Goal: Find specific page/section: Find specific page/section

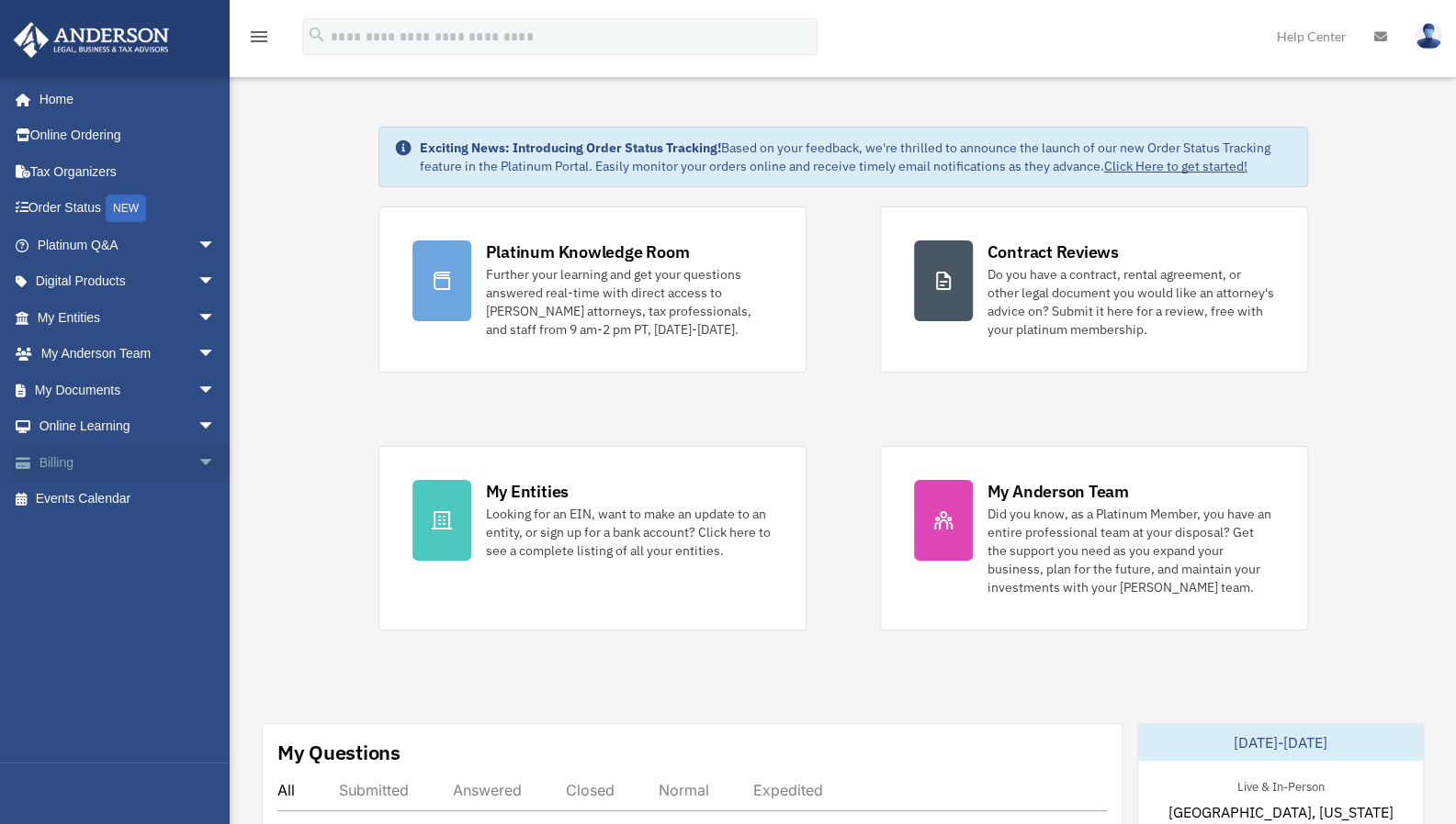
click at [167, 463] on link "Billing arrow_drop_down" at bounding box center [128, 462] width 231 height 37
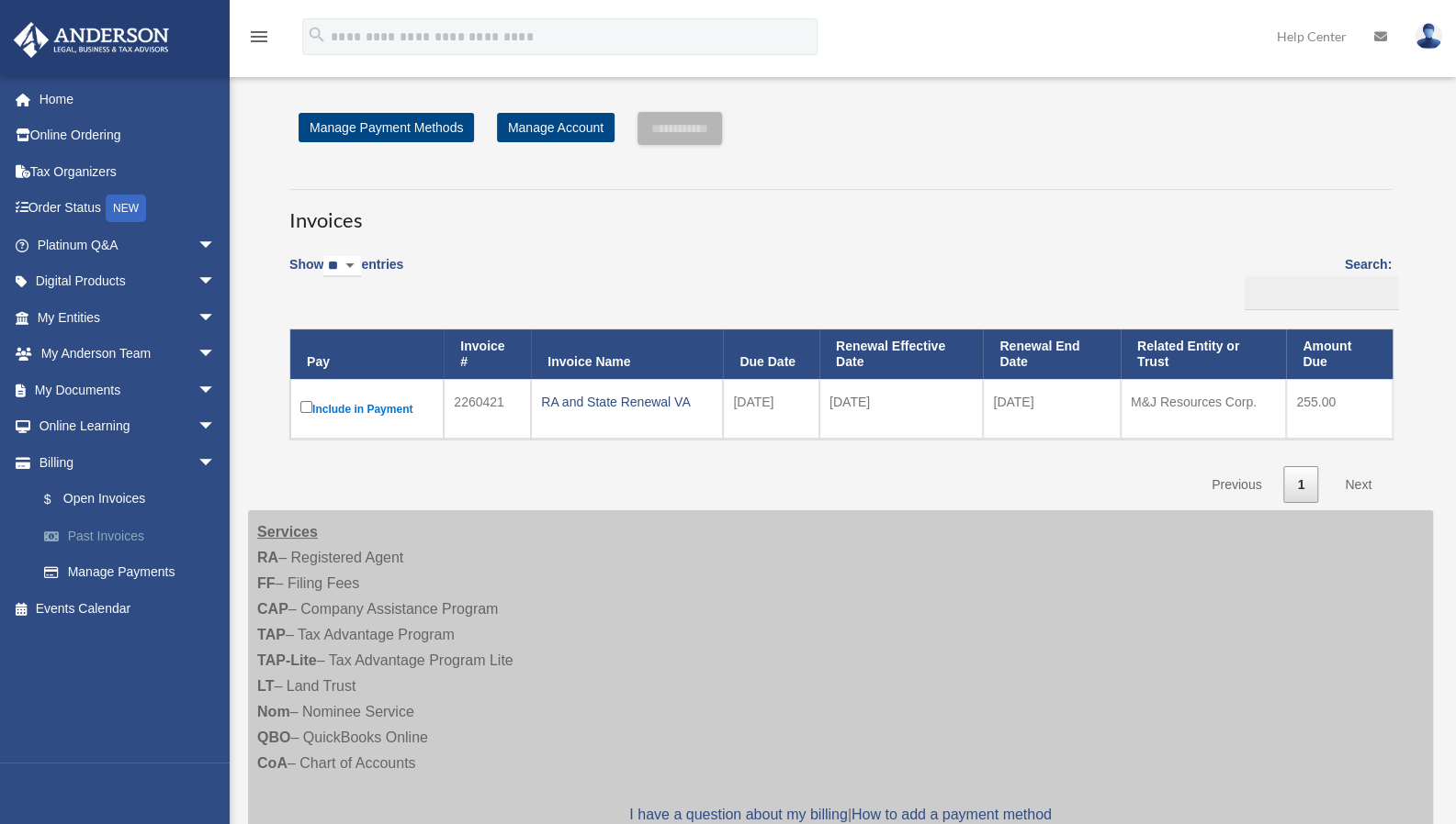
click at [114, 535] on link "Past Invoices" at bounding box center [135, 536] width 218 height 37
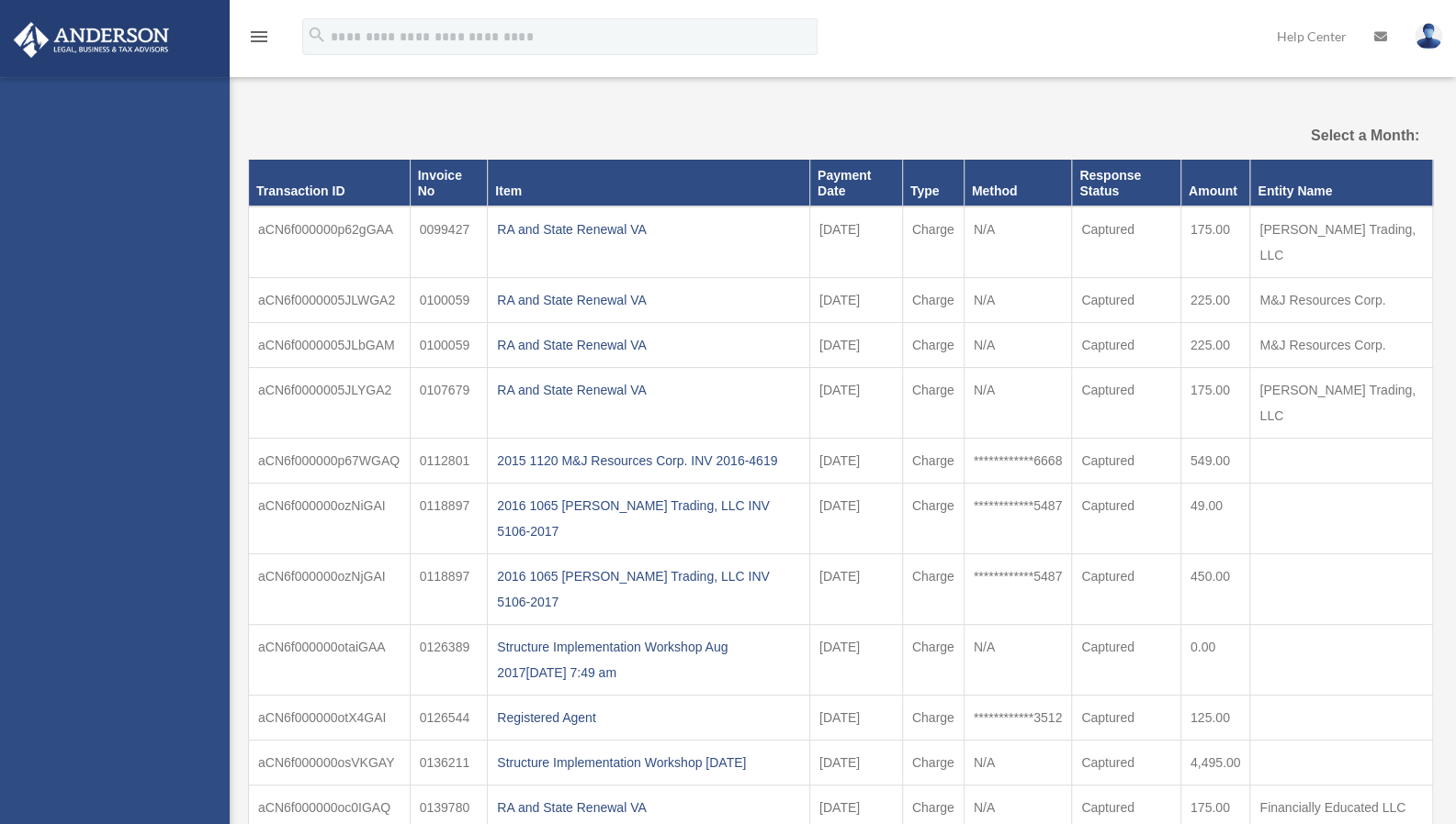
select select
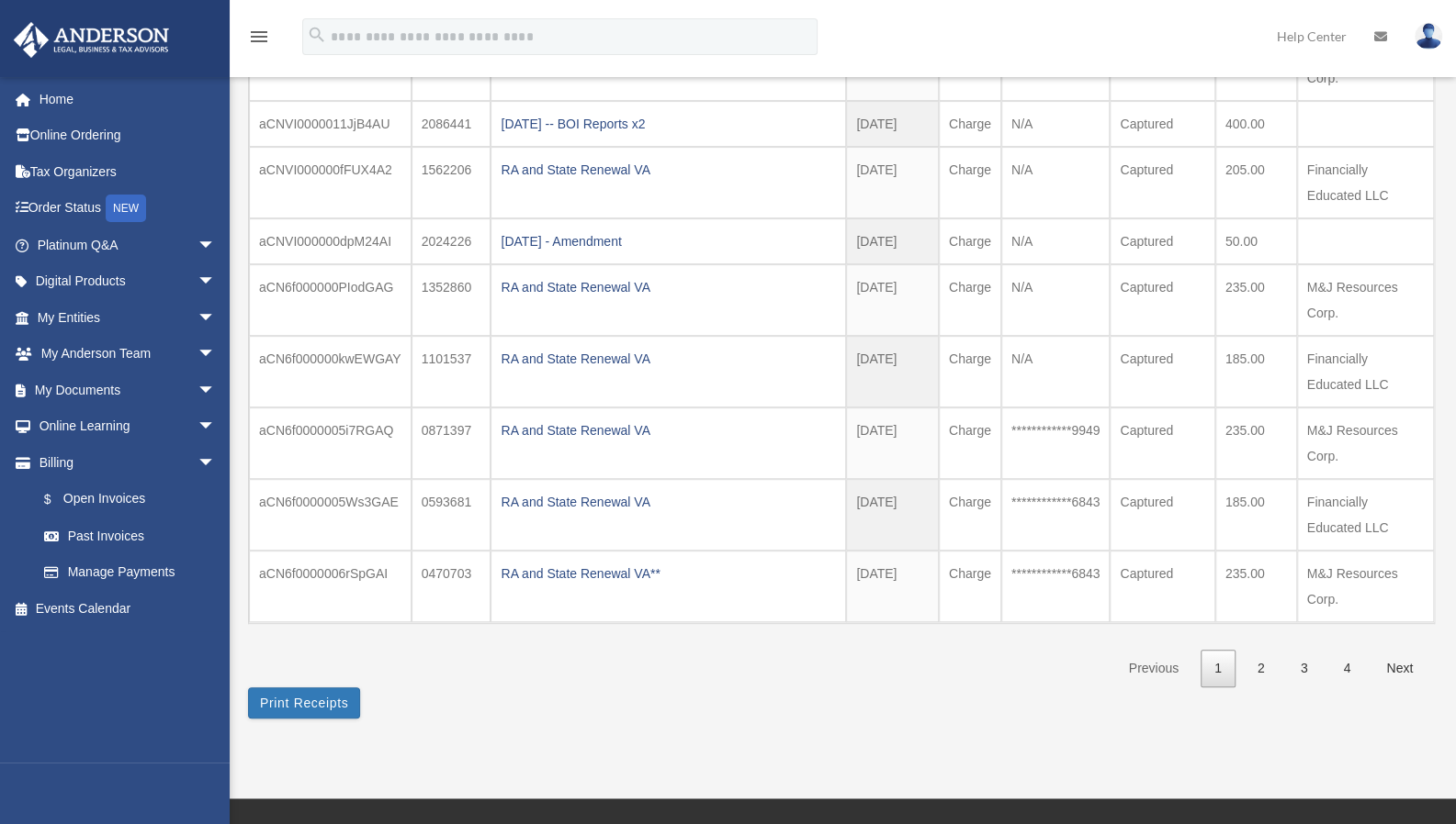
scroll to position [321, 0]
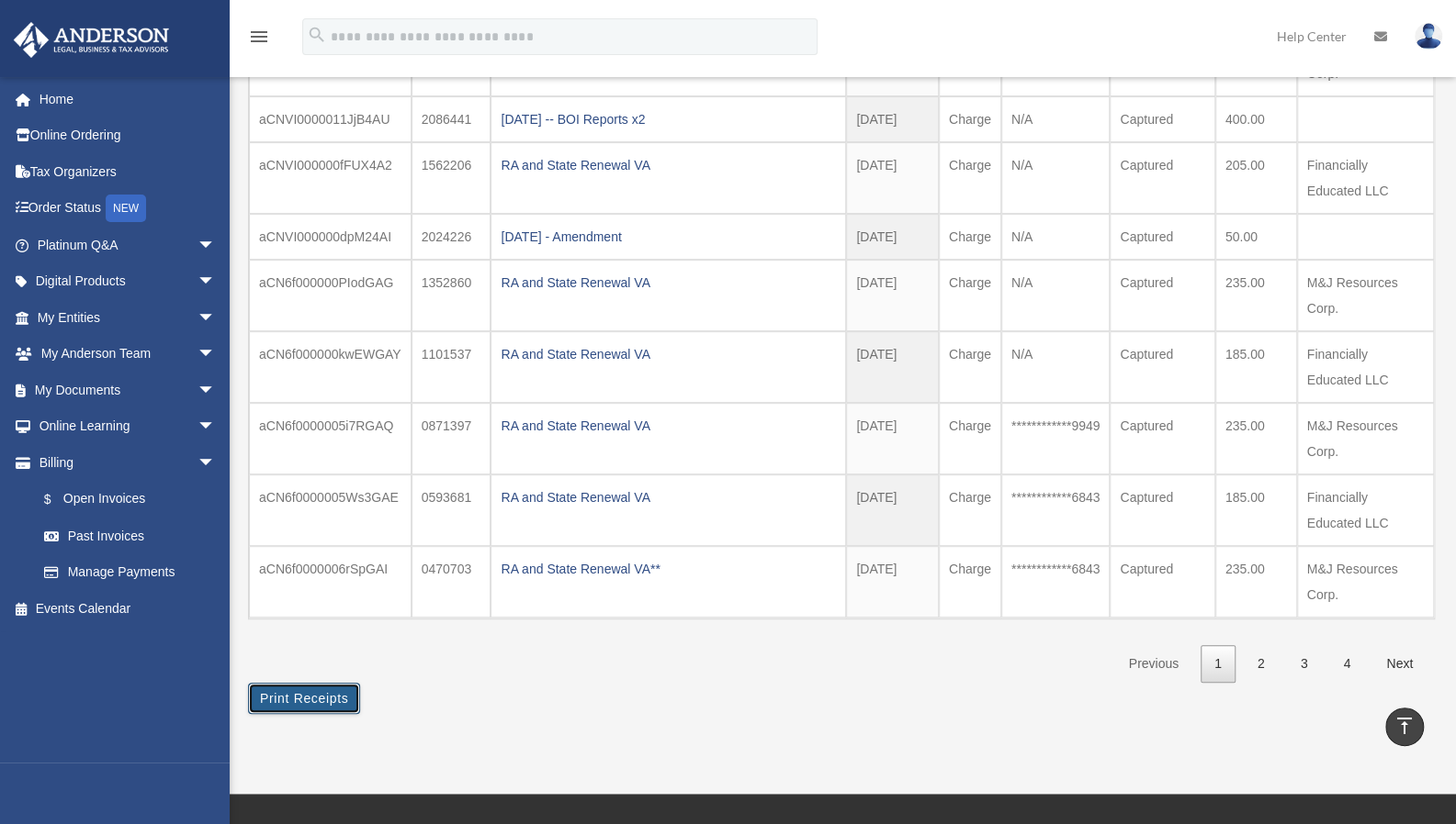
click at [308, 694] on button "Print Receipts" at bounding box center [304, 699] width 112 height 31
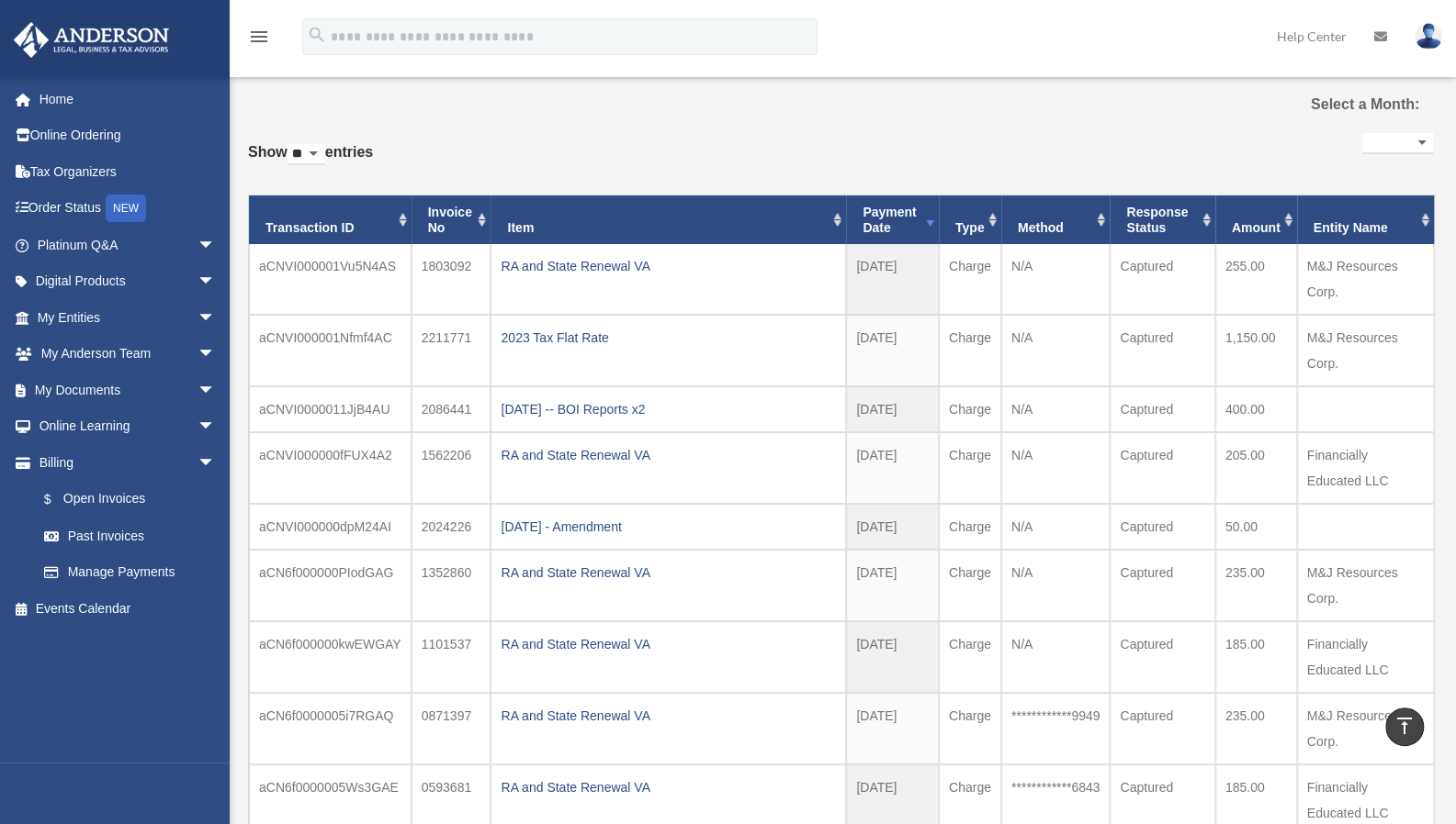
scroll to position [0, 0]
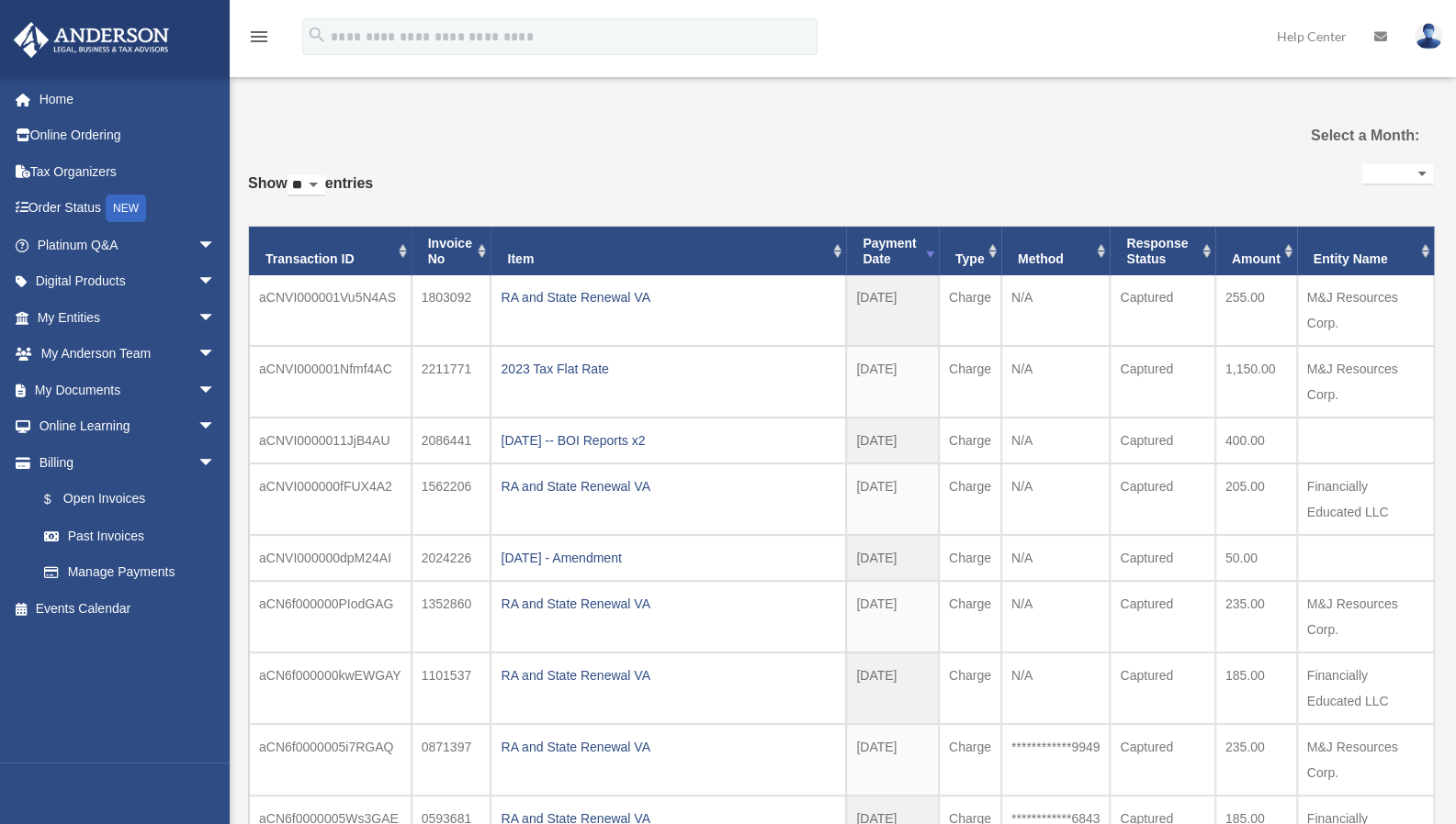
click at [1420, 253] on th "Entity Name" at bounding box center [1366, 252] width 137 height 50
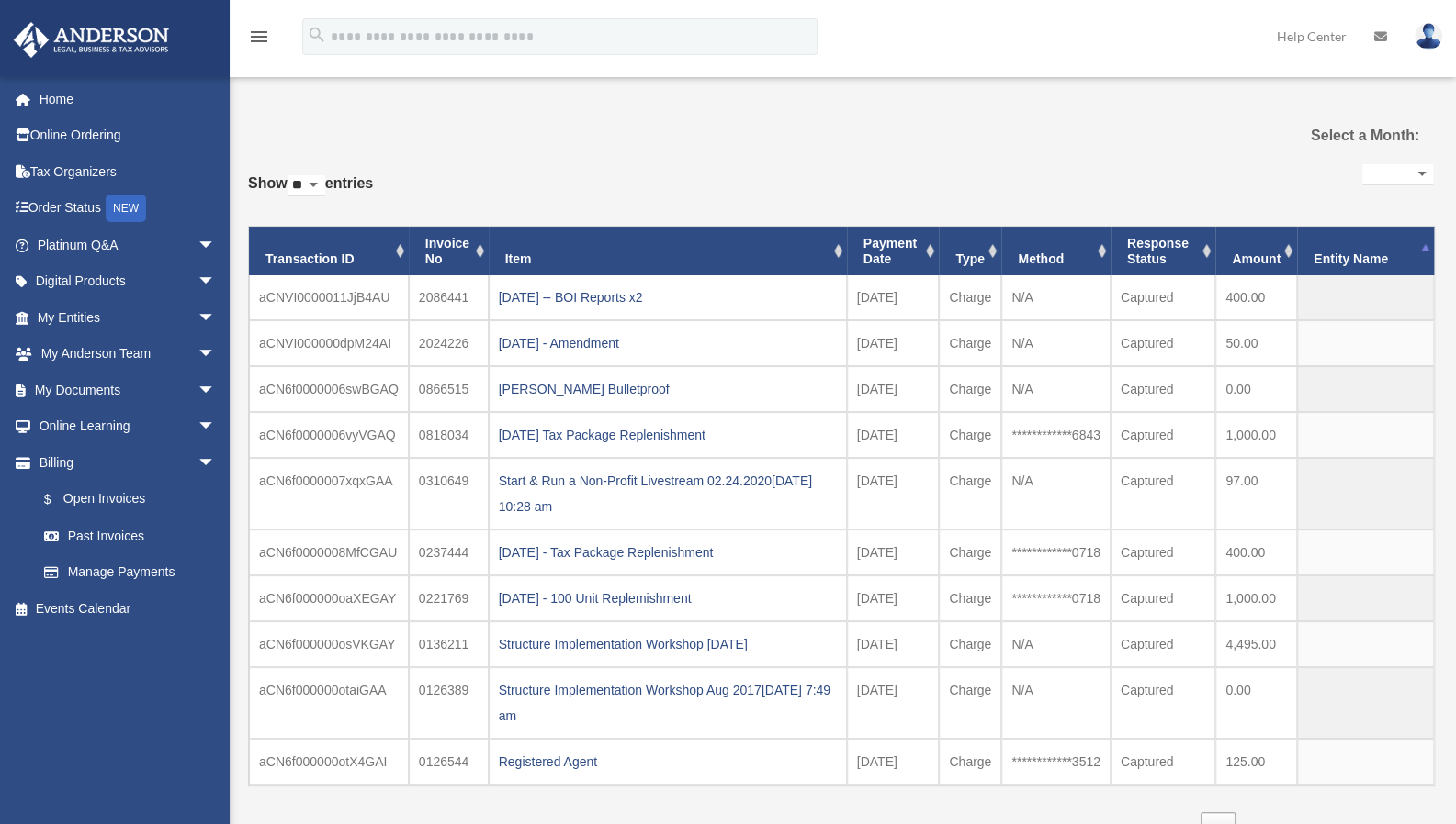
click at [1420, 253] on th "Entity Name" at bounding box center [1366, 252] width 137 height 50
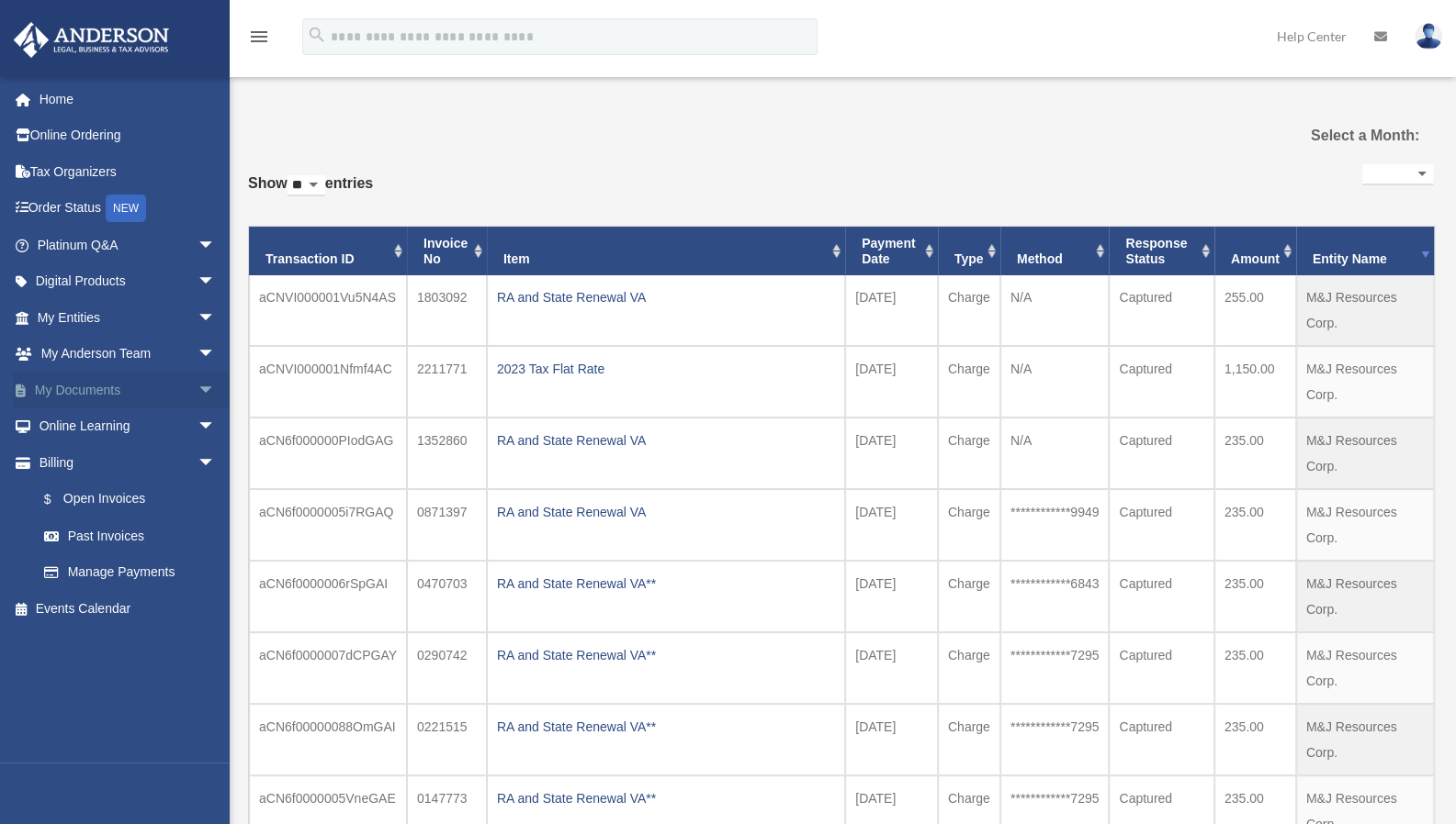
click at [104, 389] on link "My Documents arrow_drop_down" at bounding box center [128, 390] width 231 height 37
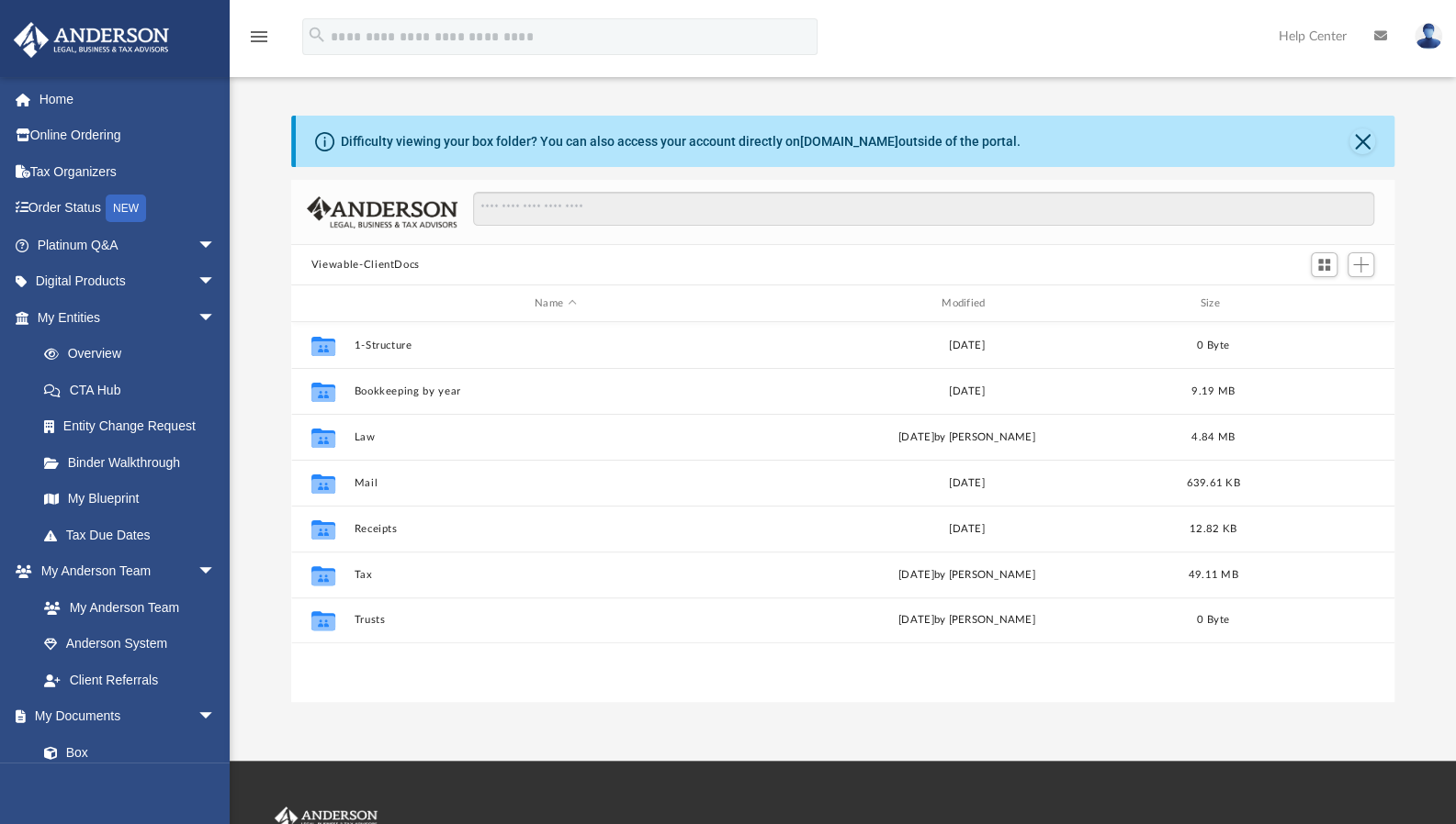
scroll to position [403, 1089]
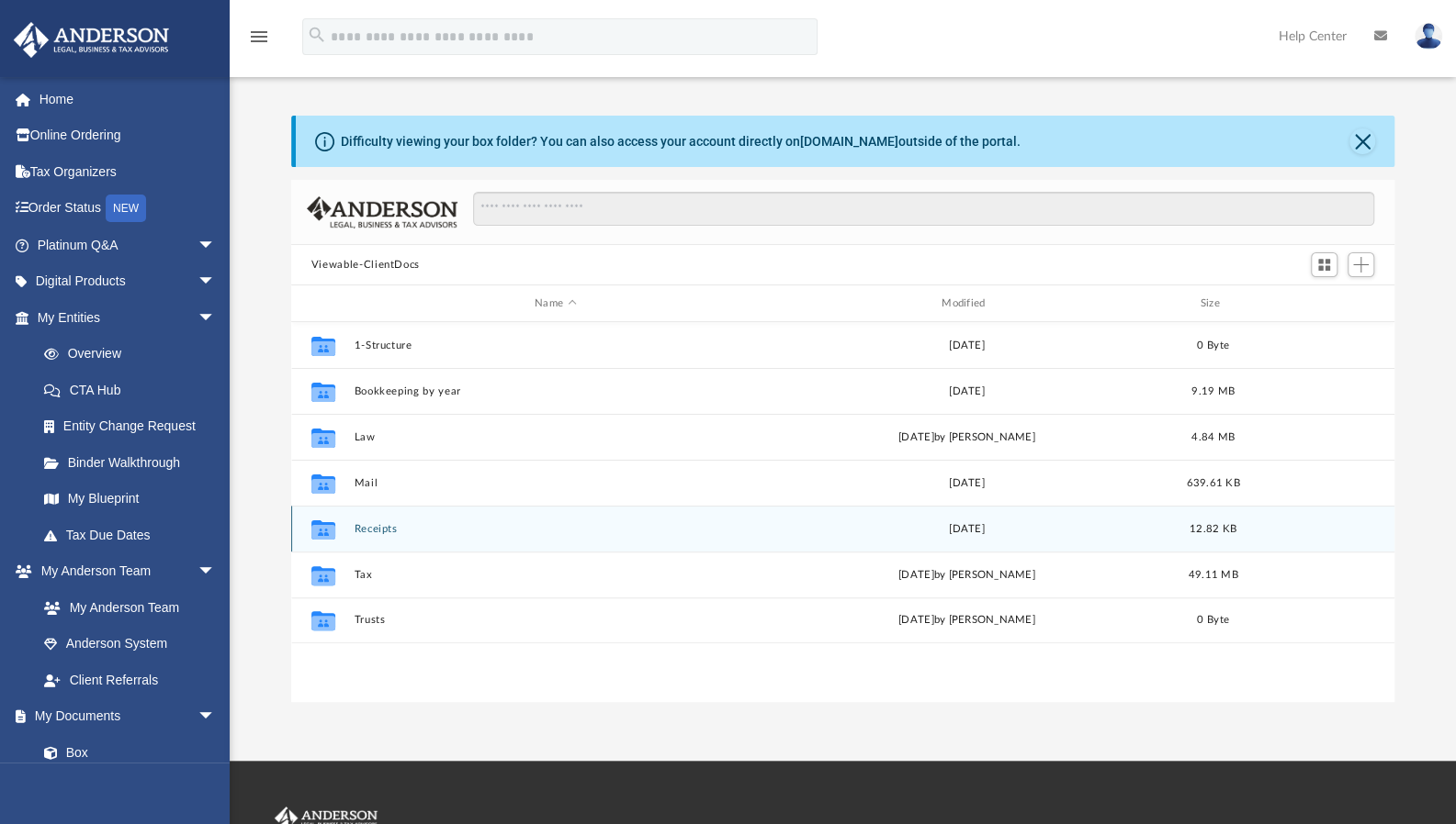
click at [370, 526] on button "Receipts" at bounding box center [555, 529] width 403 height 12
